Goal: Transaction & Acquisition: Purchase product/service

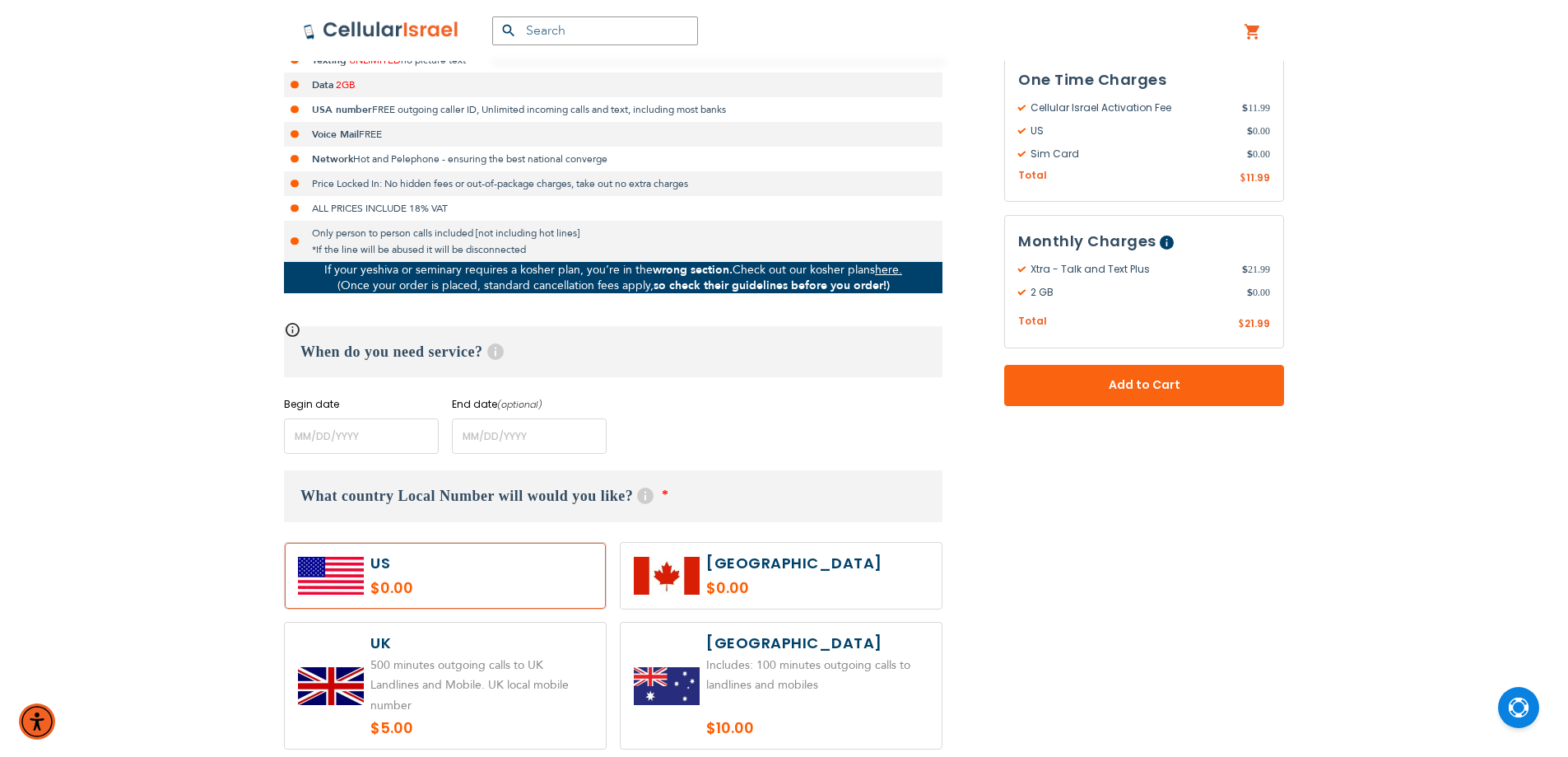
scroll to position [659, 0]
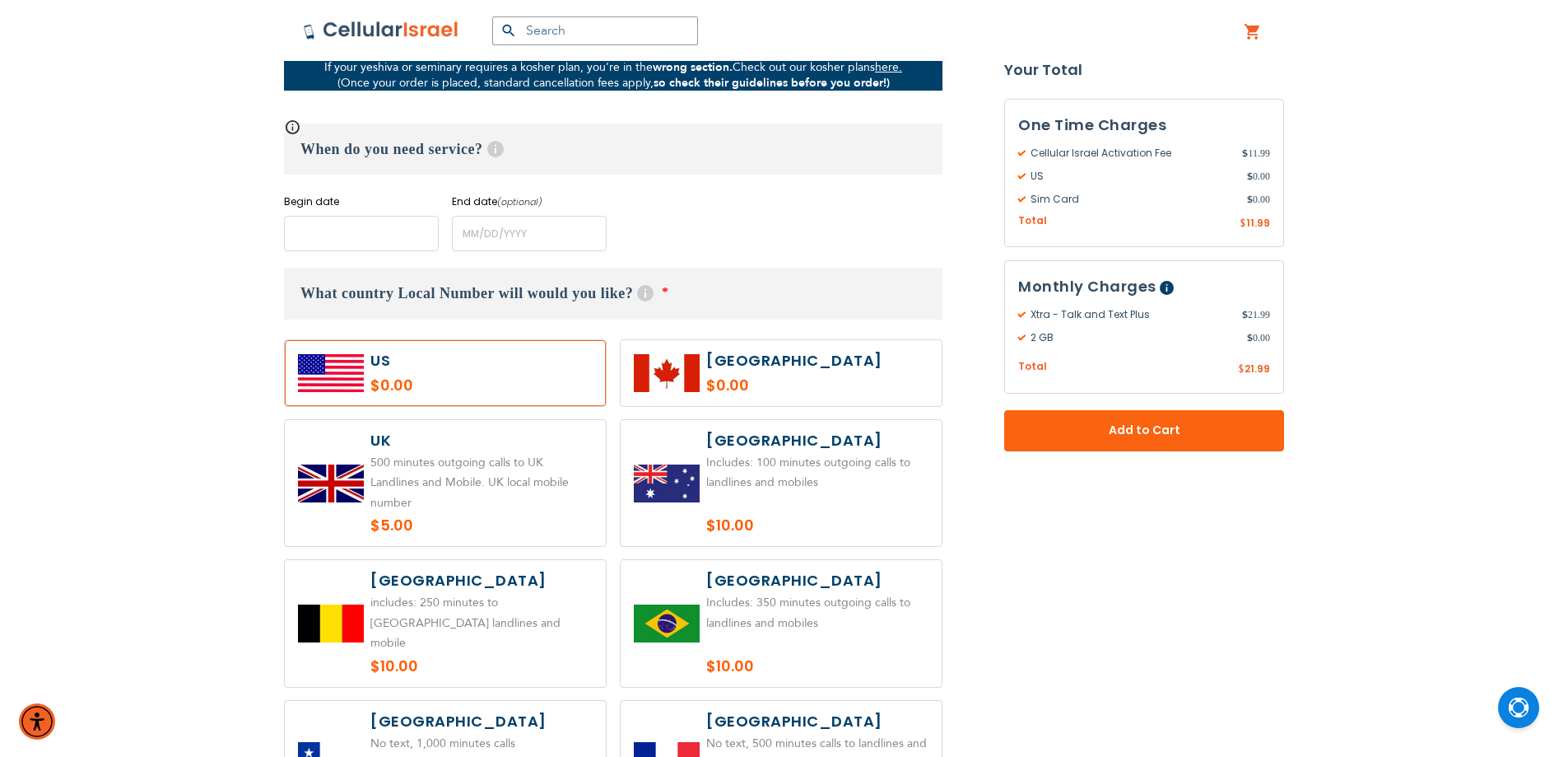
click at [425, 229] on input "name" at bounding box center [361, 233] width 155 height 35
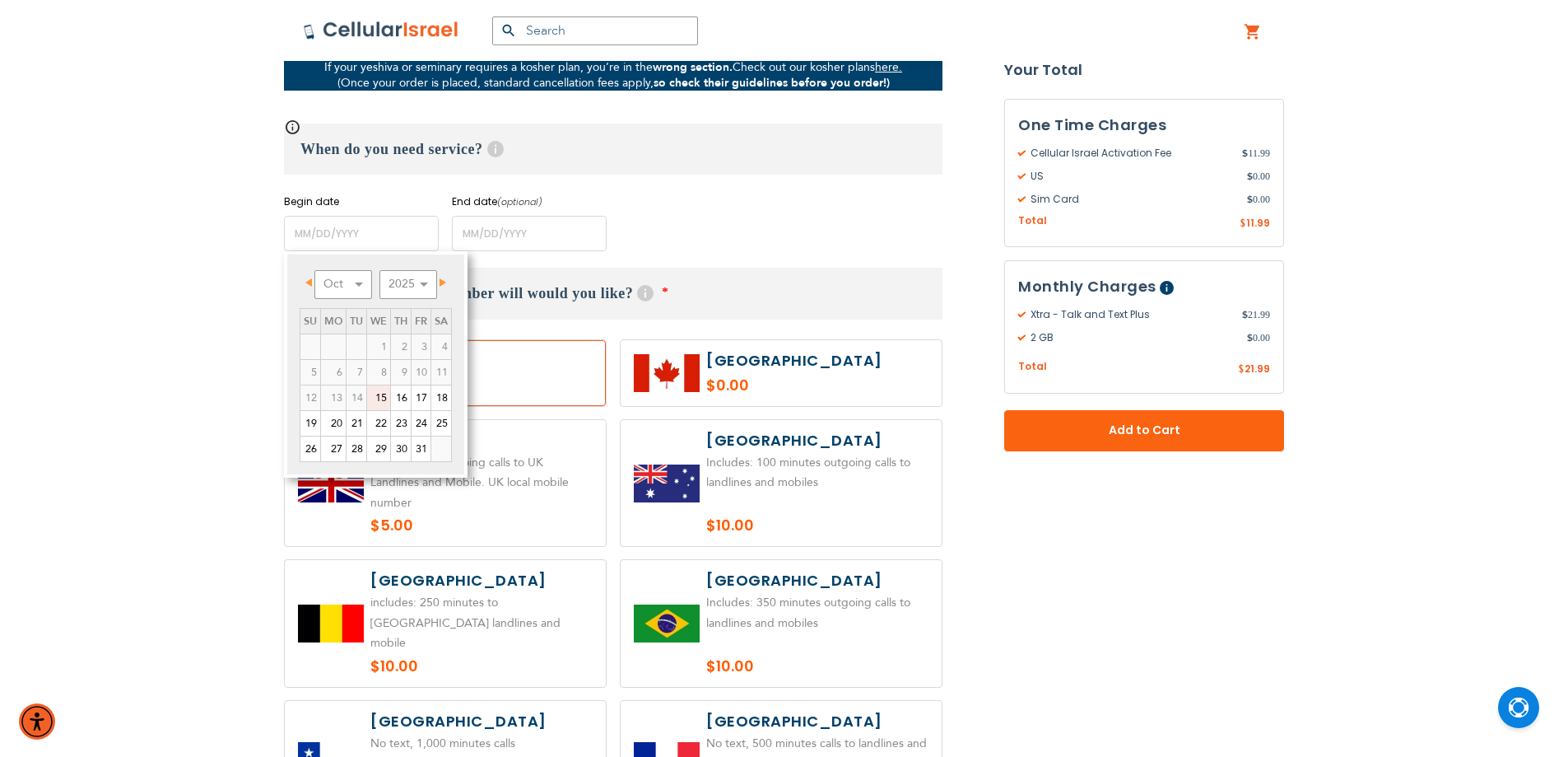
click at [447, 278] on link "Next" at bounding box center [440, 283] width 20 height 21
click at [442, 361] on link "8" at bounding box center [441, 372] width 20 height 25
type input "[DATE]"
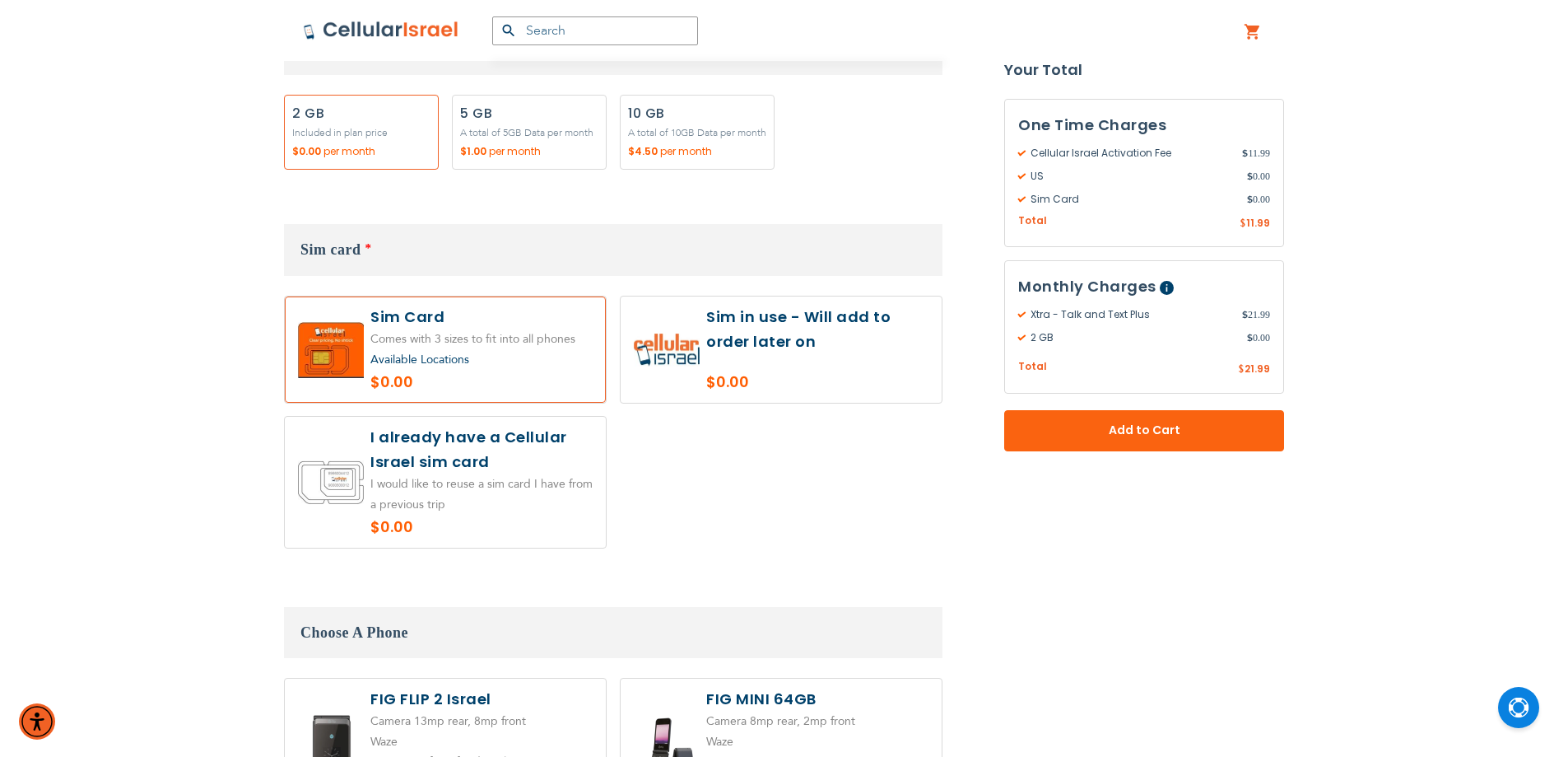
scroll to position [1647, 0]
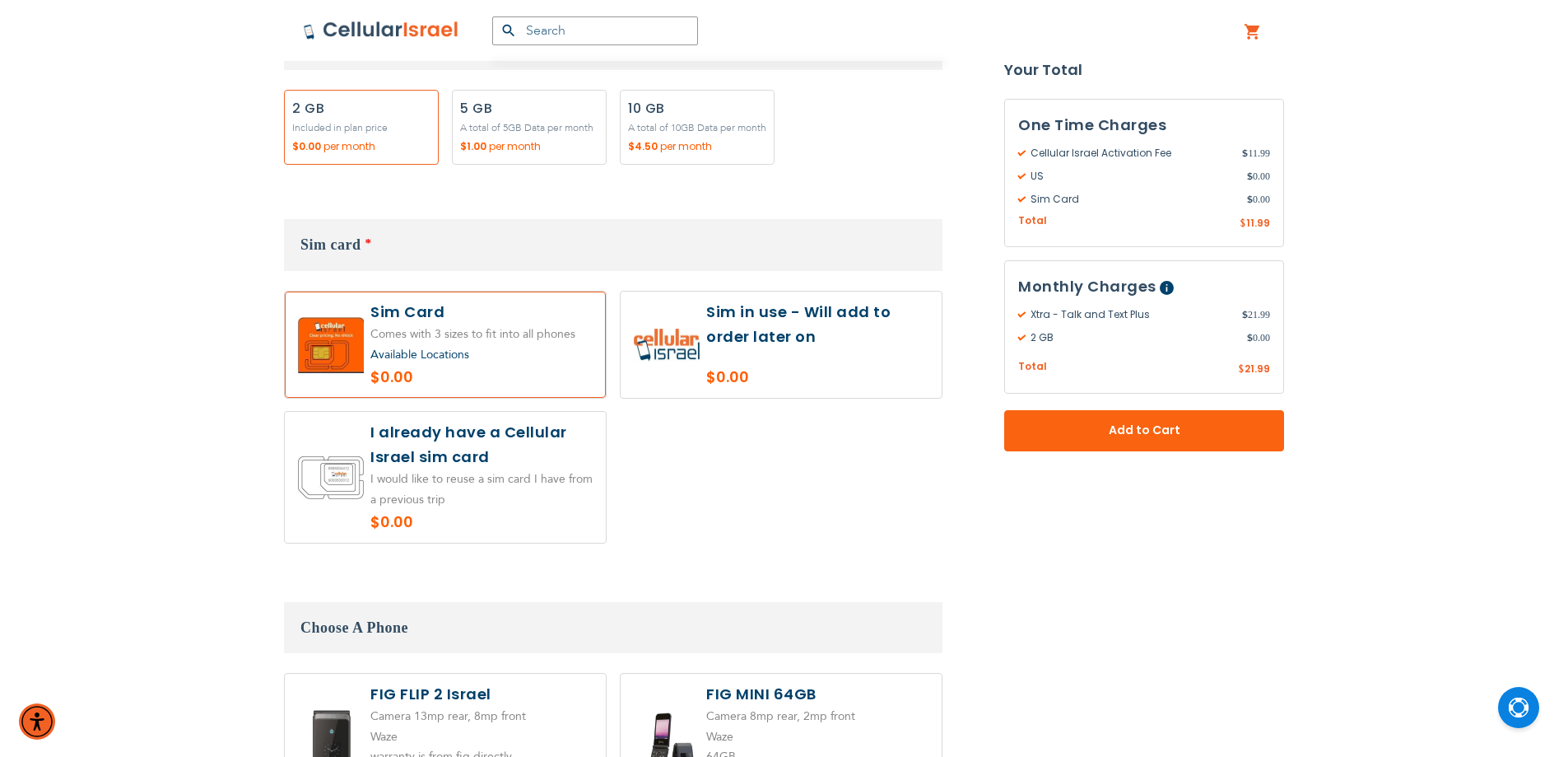
click at [917, 353] on label at bounding box center [781, 344] width 321 height 106
radio input "true"
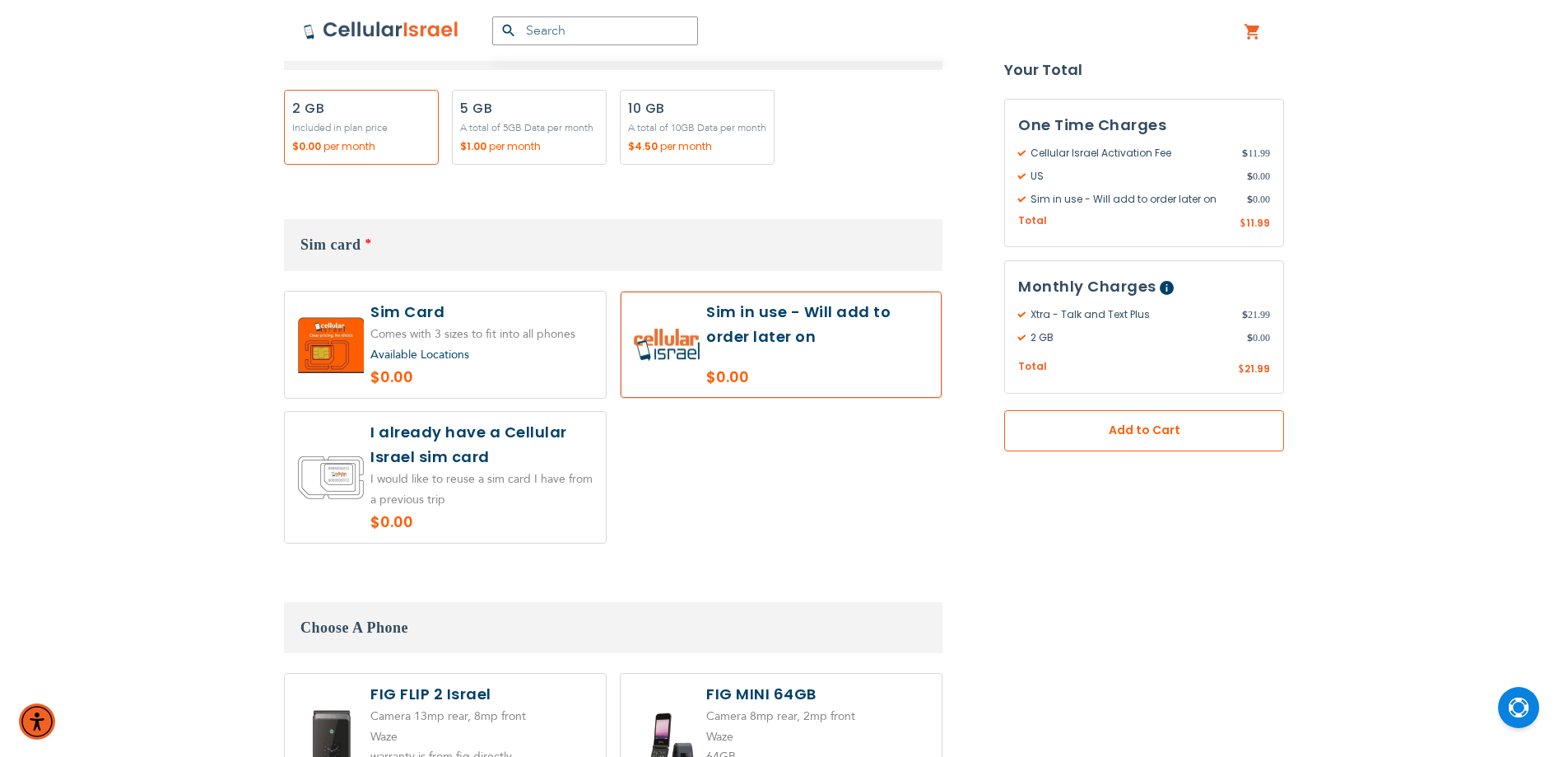
click at [1118, 445] on button "Add to Cart" at bounding box center [1144, 431] width 280 height 41
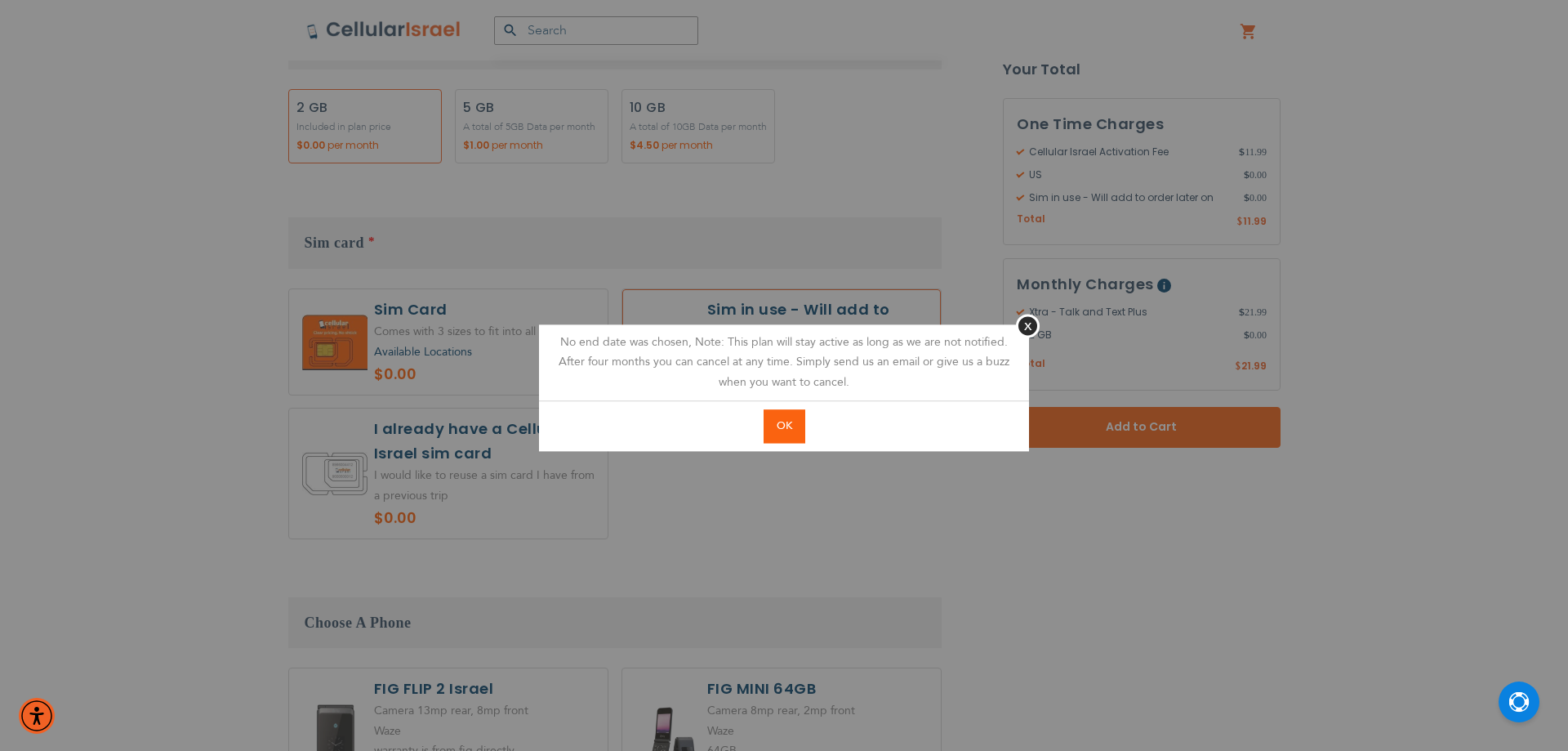
drag, startPoint x: 778, startPoint y: 414, endPoint x: 754, endPoint y: 378, distance: 43.3
click at [776, 414] on button "OK" at bounding box center [784, 426] width 42 height 34
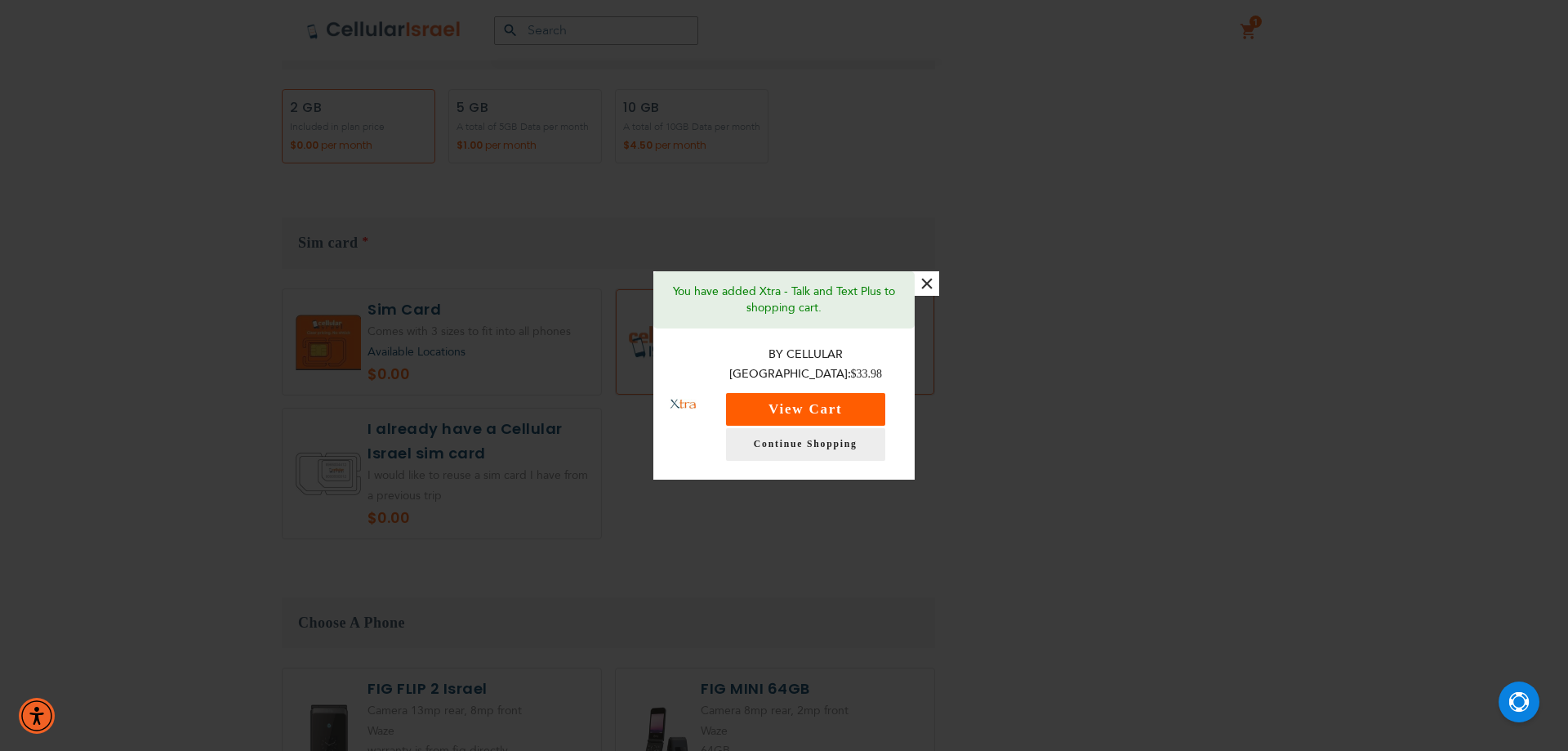
click at [827, 398] on button "View Cart" at bounding box center [806, 409] width 159 height 33
